Goal: Book appointment/travel/reservation

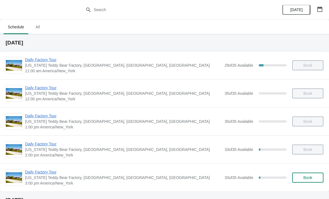
click at [55, 146] on span "Daily Factory Tour" at bounding box center [123, 144] width 196 height 6
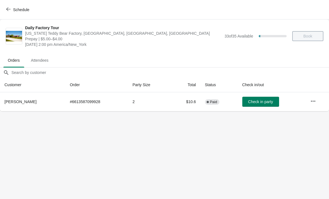
click at [313, 101] on icon "button" at bounding box center [313, 102] width 6 height 6
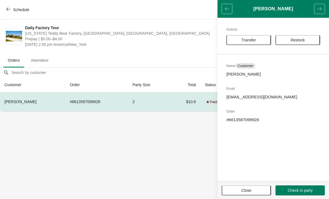
click at [246, 37] on button "Transfer" at bounding box center [248, 40] width 45 height 10
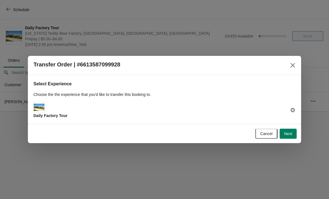
click at [288, 133] on span "Next" at bounding box center [288, 134] width 8 height 4
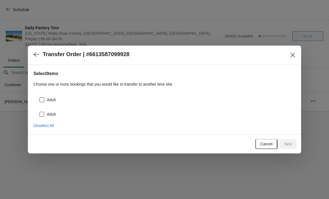
click at [42, 114] on span at bounding box center [41, 114] width 5 height 5
click at [40, 112] on input "Adult" at bounding box center [39, 112] width 0 height 0
checkbox input "true"
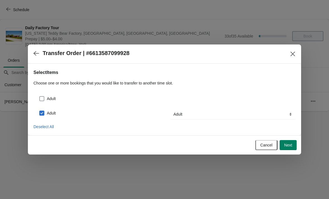
click at [43, 100] on span at bounding box center [41, 98] width 5 height 5
click at [40, 97] on input "Adult" at bounding box center [39, 96] width 0 height 0
checkbox input "true"
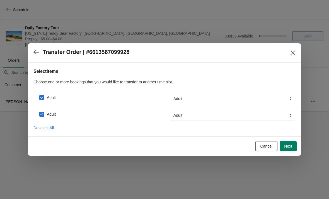
click at [289, 146] on span "Next" at bounding box center [288, 146] width 8 height 4
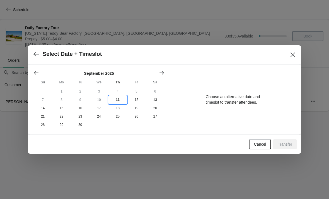
click at [114, 98] on button "11" at bounding box center [117, 100] width 19 height 8
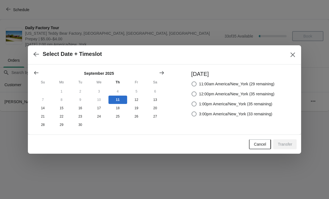
click at [192, 112] on span at bounding box center [193, 114] width 5 height 5
click at [192, 112] on input "3:00pm America/New_York (33 remaining)" at bounding box center [191, 112] width 0 height 0
radio input "true"
click at [283, 142] on button "Transfer" at bounding box center [284, 144] width 23 height 10
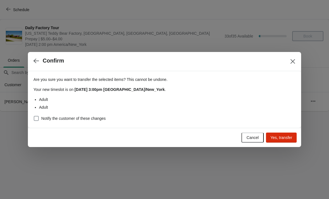
click at [37, 119] on span at bounding box center [36, 118] width 5 height 5
click at [34, 116] on input "Notify the customer of these changes" at bounding box center [34, 116] width 0 height 0
checkbox input "true"
click at [277, 140] on span "Yes, transfer" at bounding box center [281, 138] width 22 height 4
